Goal: Browse casually

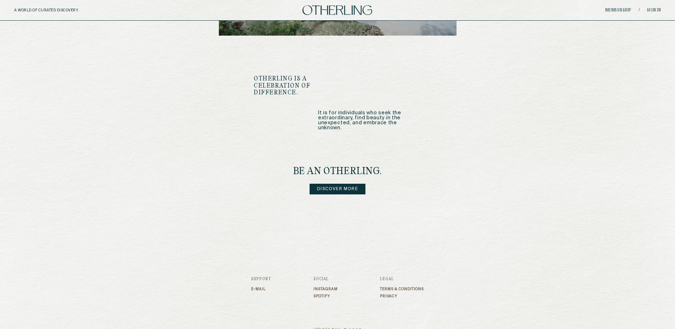
scroll to position [828, 0]
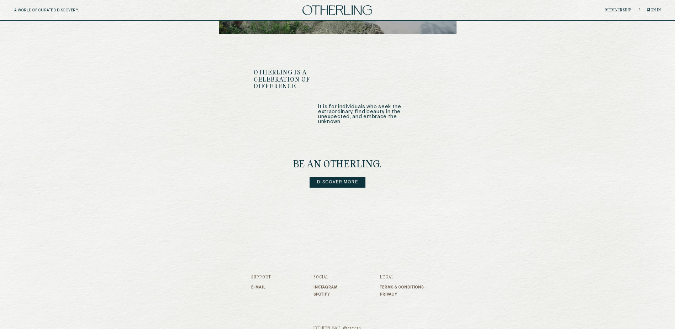
click at [342, 177] on link "Discover more" at bounding box center [337, 182] width 56 height 11
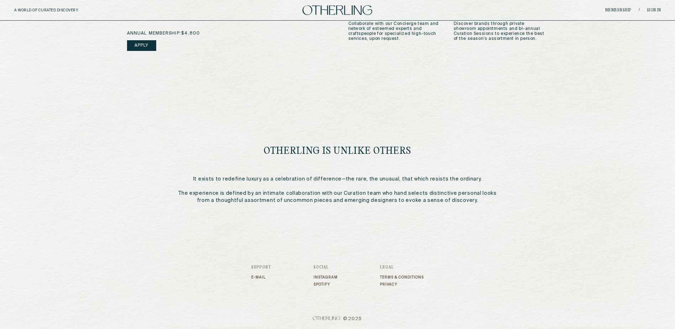
scroll to position [271, 0]
click at [325, 276] on link "Instagram" at bounding box center [325, 276] width 24 height 4
click at [260, 277] on link "E-mail" at bounding box center [261, 276] width 20 height 4
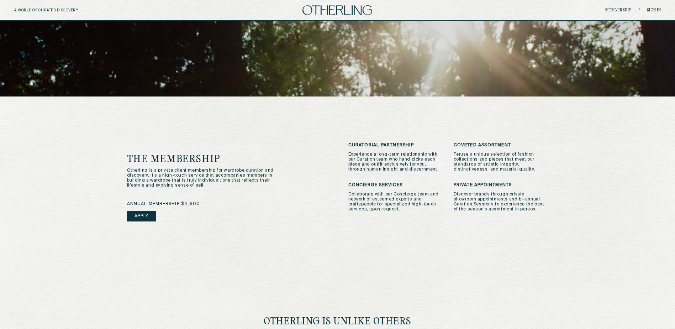
scroll to position [0, 0]
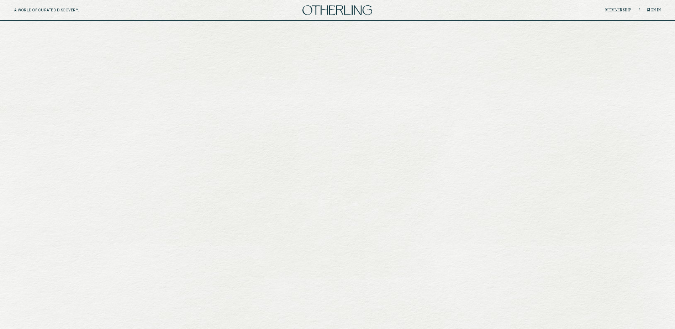
scroll to position [828, 0]
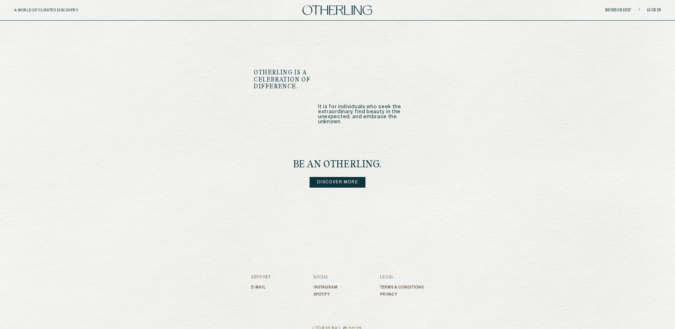
click at [342, 177] on link "Discover more" at bounding box center [337, 182] width 56 height 11
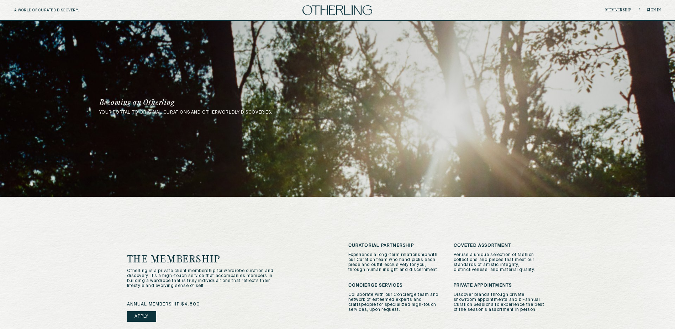
click at [46, 10] on h5 "A WORLD OF CURATED DISCOVERY." at bounding box center [62, 10] width 96 height 4
